Goal: Browse casually

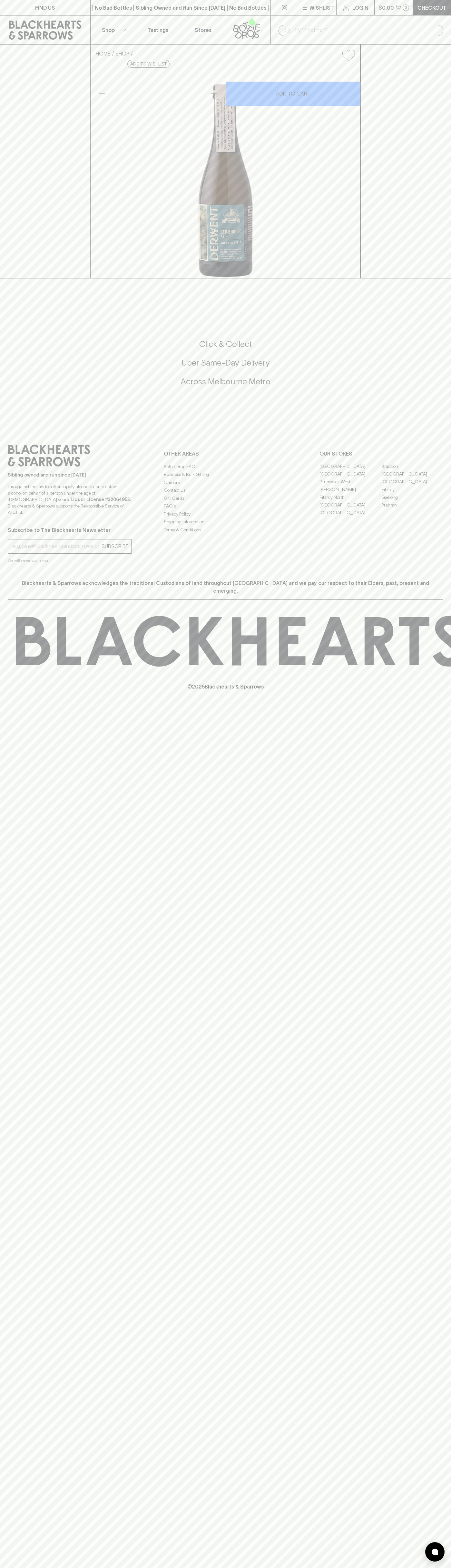
click at [250, 3] on div "| No Bad Bottles | Sibling Owned and Run Since [DATE] | No Bad Bottles | Siblin…" at bounding box center [181, 8] width 181 height 16
click at [424, 707] on div "© 2025 Blackhearts & Sparrows" at bounding box center [226, 653] width 451 height 107
click at [66, 1568] on html "FIND US | No Bad Bottles | Sibling Owned and Run Since [DATE] | No Bad Bottles …" at bounding box center [226, 784] width 451 height 1568
click at [16, 1480] on div "FIND US | No Bad Bottles | Sibling Owned and Run Since [DATE] | No Bad Bottles …" at bounding box center [226, 784] width 451 height 1568
